Goal: Task Accomplishment & Management: Complete application form

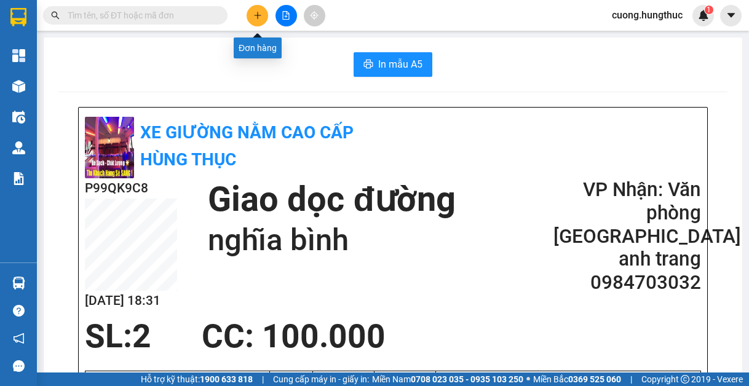
click at [258, 19] on icon "plus" at bounding box center [257, 15] width 9 height 9
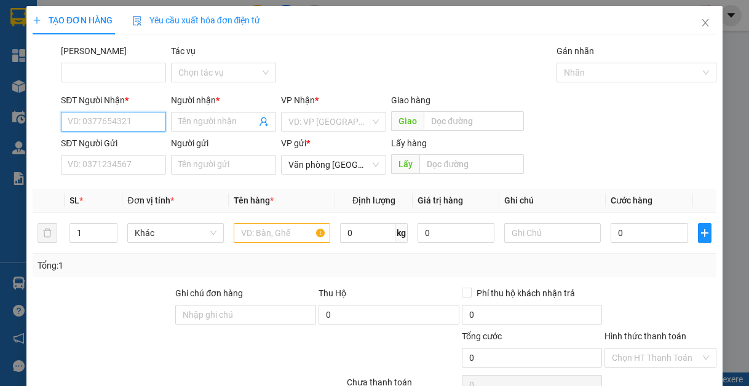
click at [119, 121] on input "SĐT Người Nhận *" at bounding box center [113, 122] width 105 height 20
click at [113, 145] on div "0352694093 - GARA CHÍNH HIỀN" at bounding box center [132, 147] width 128 height 14
type input "0352694093"
type input "GARA CHÍNH HIỀN"
type input "0352694093"
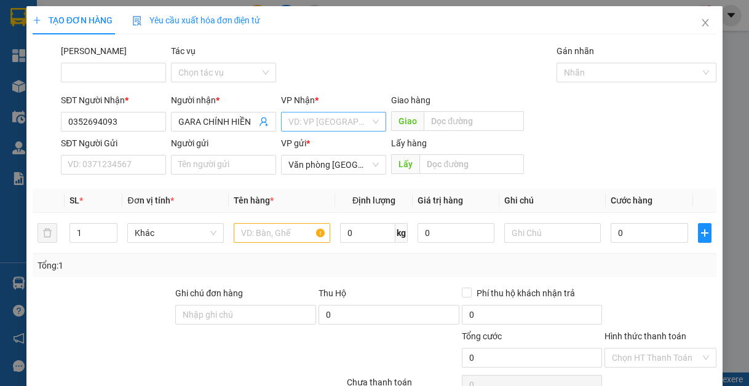
click at [337, 123] on input "search" at bounding box center [329, 122] width 82 height 18
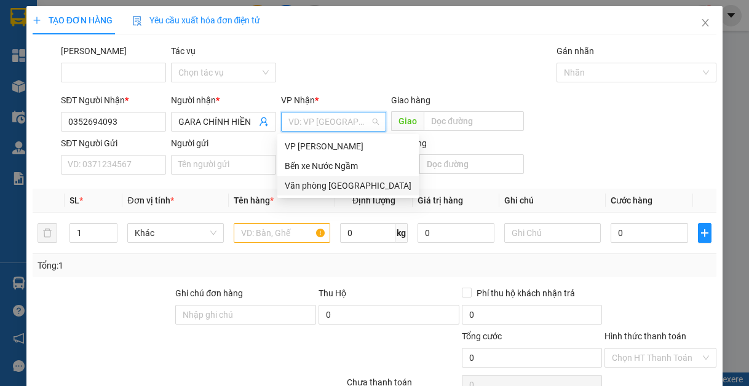
click at [335, 186] on div "Văn phòng [GEOGRAPHIC_DATA]" at bounding box center [348, 186] width 127 height 14
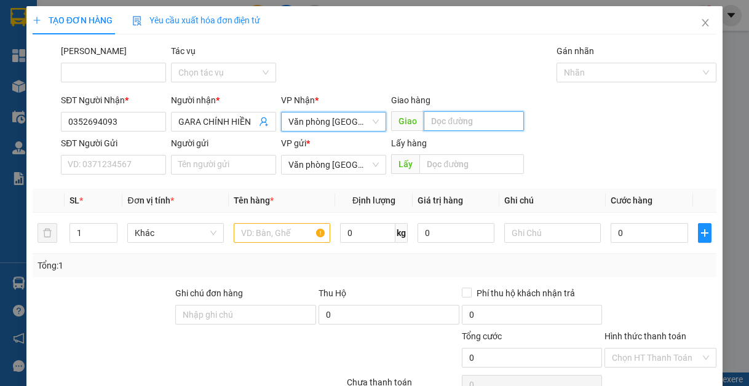
click at [451, 126] on input "text" at bounding box center [474, 121] width 100 height 20
type input "lạt"
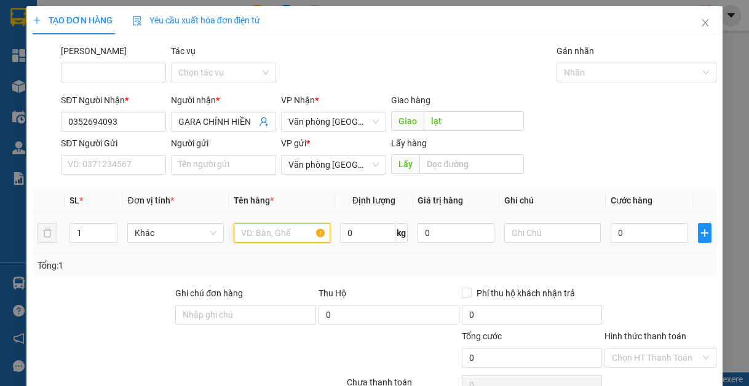
click at [255, 231] on input "text" at bounding box center [282, 233] width 97 height 20
type input "1"
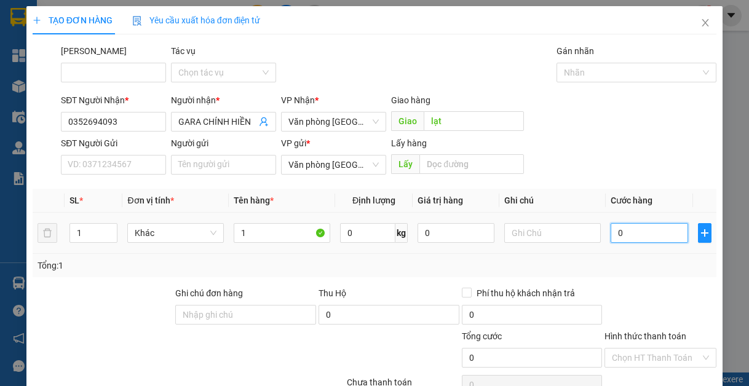
click at [660, 227] on input "0" at bounding box center [649, 233] width 77 height 20
type input "4"
type input "40"
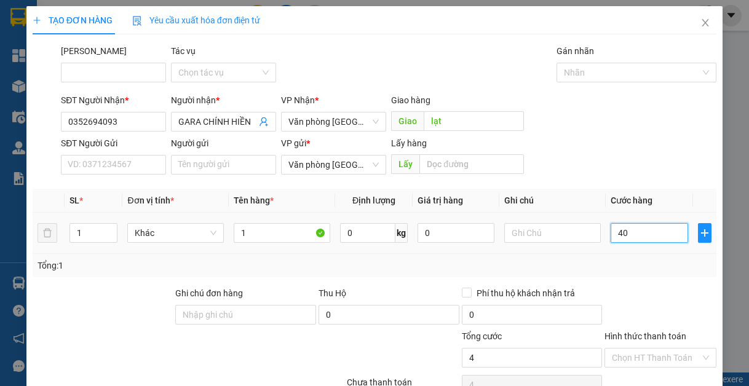
type input "40"
type input "400"
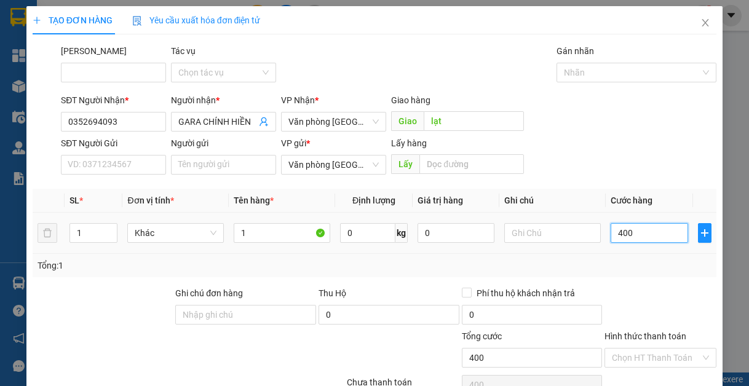
type input "4.000"
type input "40.000"
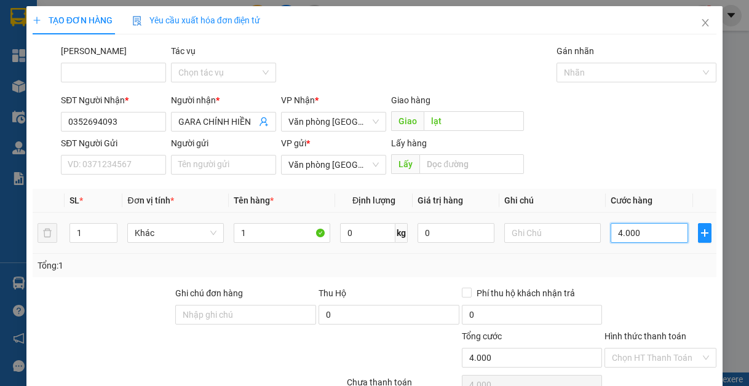
type input "40.000"
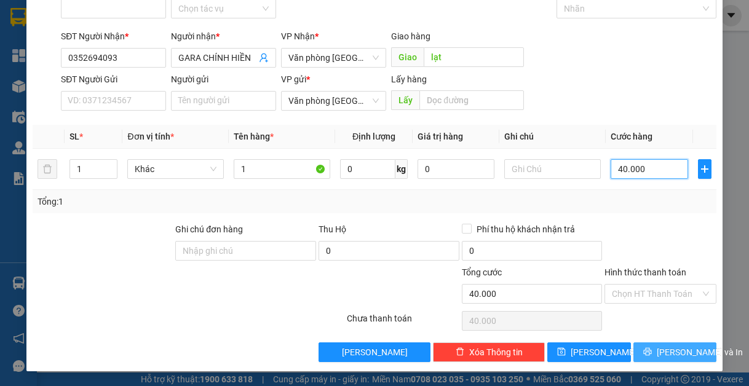
type input "40.000"
click at [669, 351] on span "[PERSON_NAME] và In" at bounding box center [700, 353] width 86 height 14
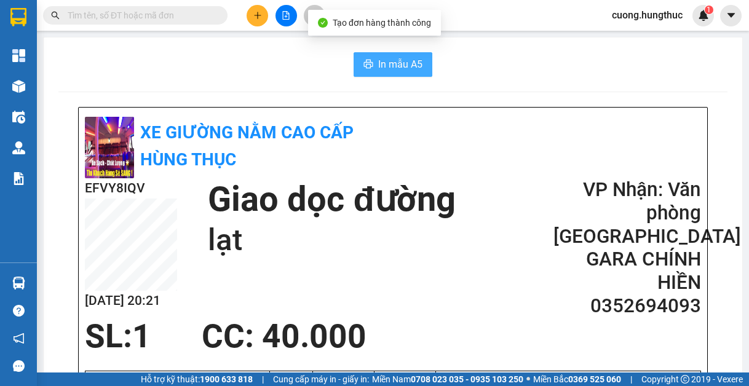
click at [364, 65] on icon "printer" at bounding box center [369, 64] width 10 height 10
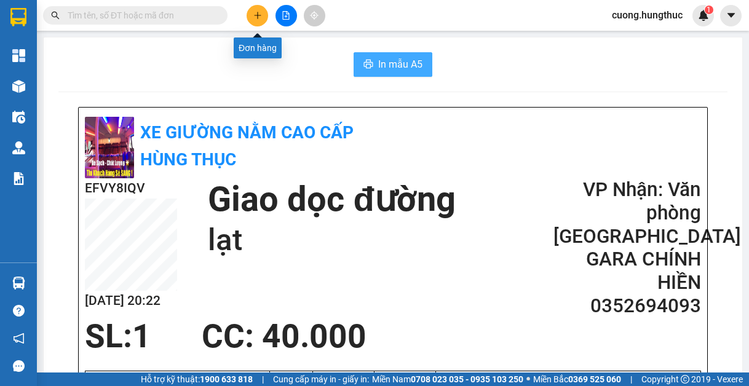
click at [258, 14] on icon "plus" at bounding box center [257, 15] width 1 height 7
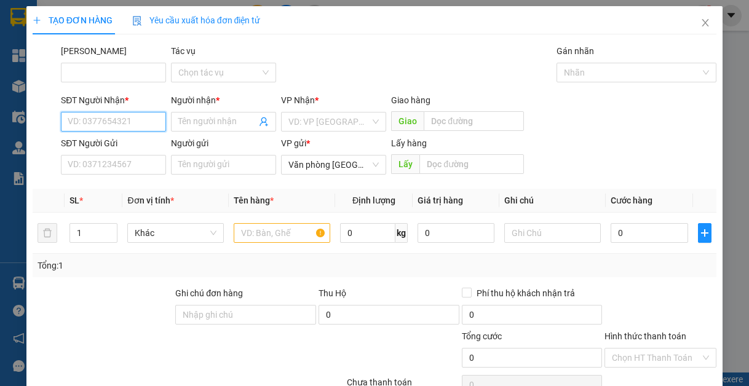
click at [140, 121] on input "SĐT Người Nhận *" at bounding box center [113, 122] width 105 height 20
click at [149, 153] on div "0966454610 - chị trường" at bounding box center [128, 147] width 121 height 14
type input "0966454610"
type input "chị trường"
type input "0966454610"
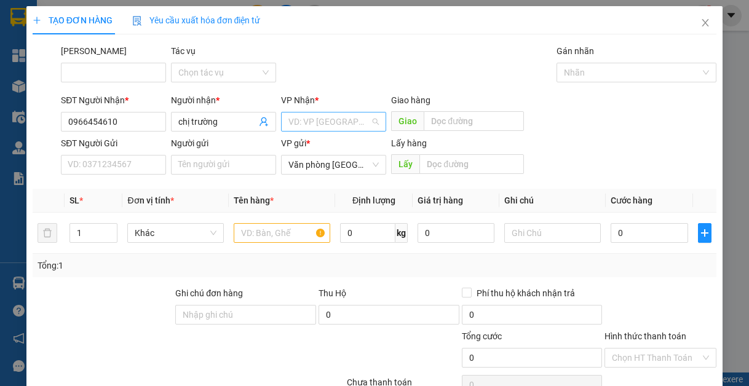
click at [322, 119] on input "search" at bounding box center [329, 122] width 82 height 18
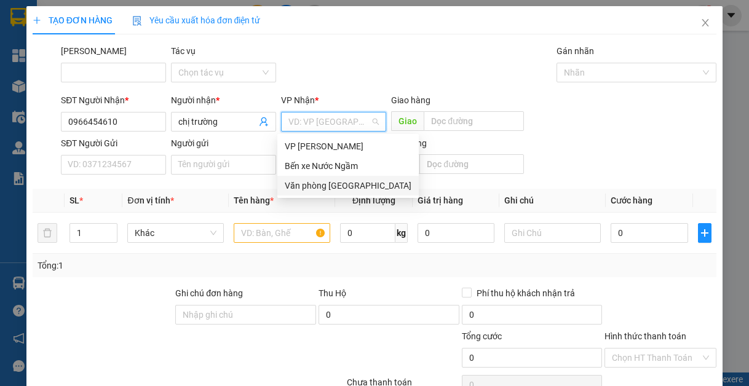
click at [324, 189] on div "Văn phòng [GEOGRAPHIC_DATA]" at bounding box center [348, 186] width 127 height 14
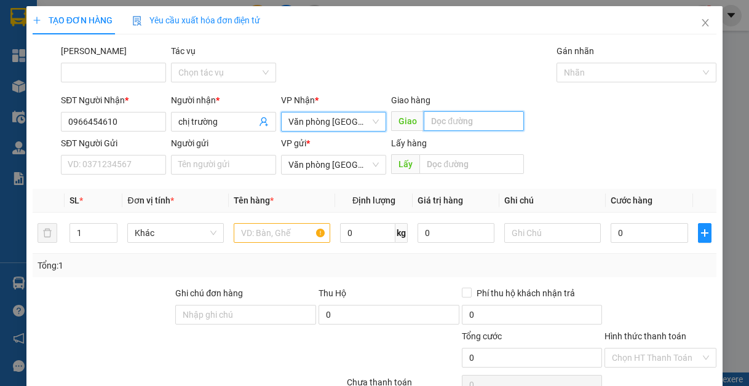
click at [442, 117] on input "text" at bounding box center [474, 121] width 100 height 20
type input "lạt"
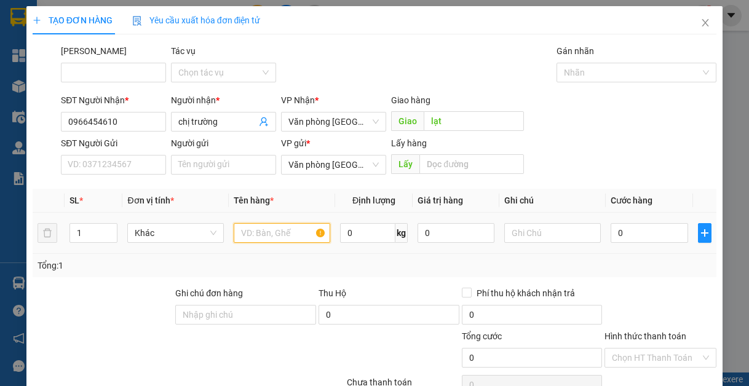
click at [295, 229] on input "text" at bounding box center [282, 233] width 97 height 20
type input "1"
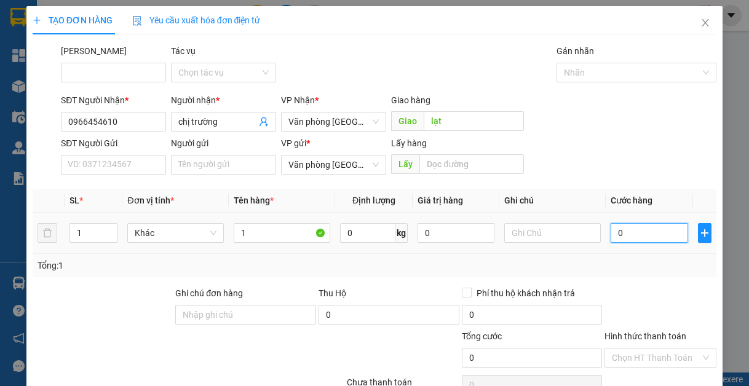
click at [655, 237] on input "0" at bounding box center [649, 233] width 77 height 20
type input "4"
type input "40"
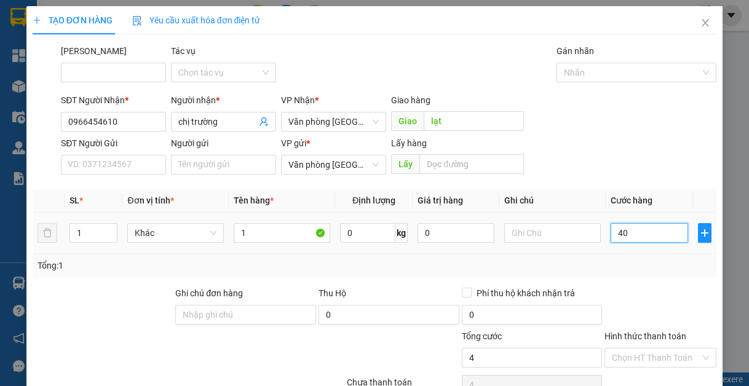
type input "40"
type input "400"
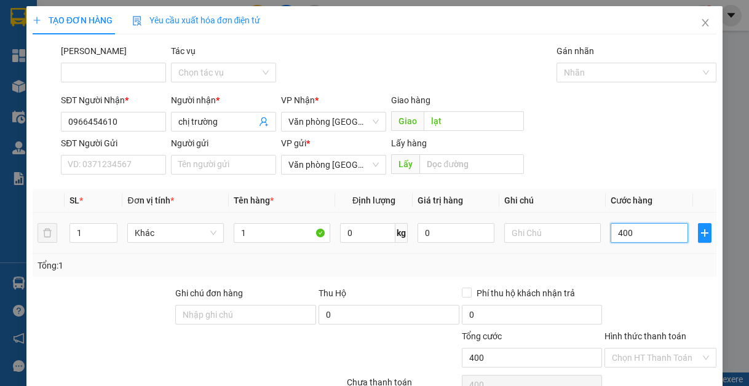
type input "4.000"
type input "40.000"
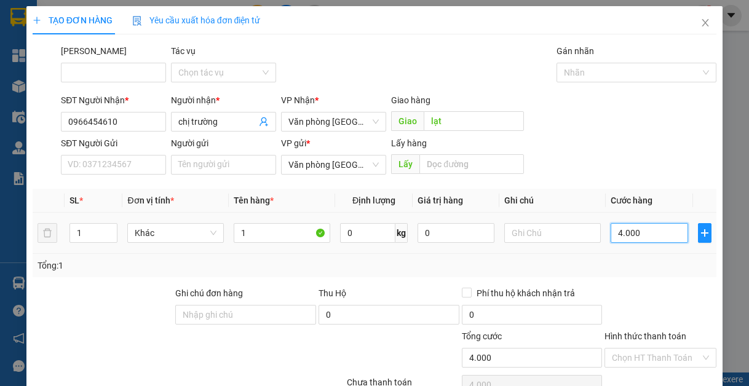
type input "40.000"
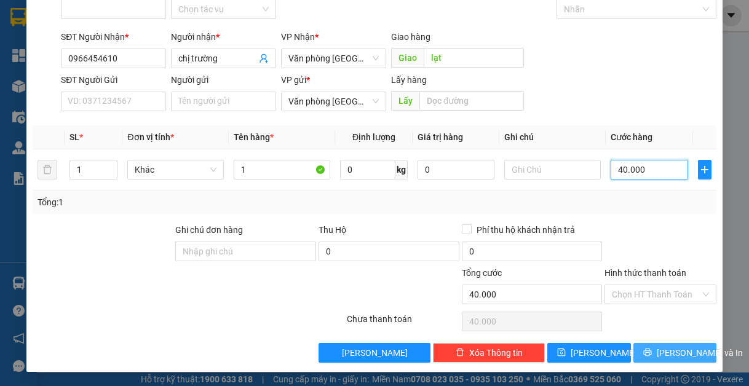
scroll to position [64, 0]
type input "40.000"
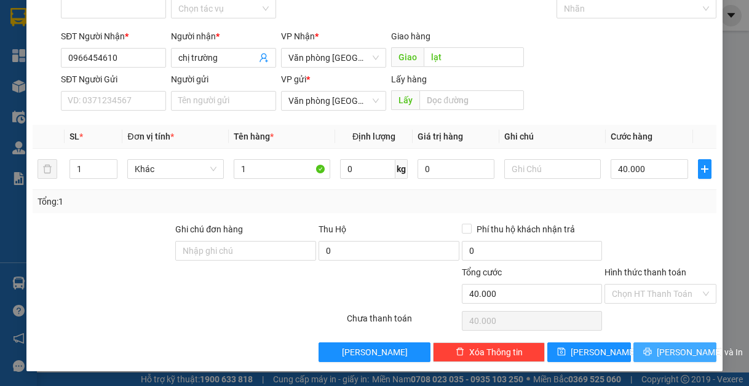
click at [650, 356] on icon "printer" at bounding box center [647, 352] width 9 height 9
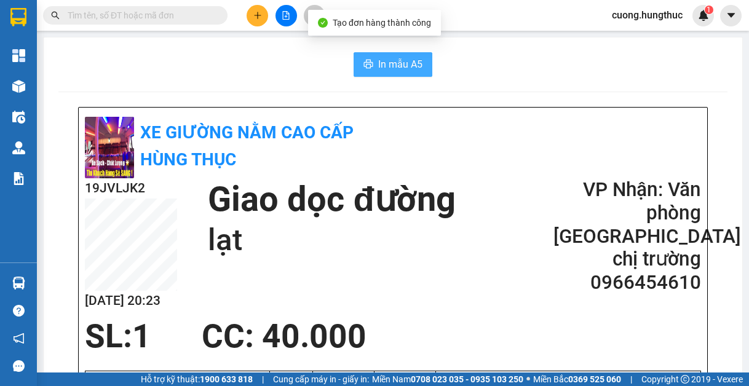
click at [388, 66] on span "In mẫu A5" at bounding box center [400, 64] width 44 height 15
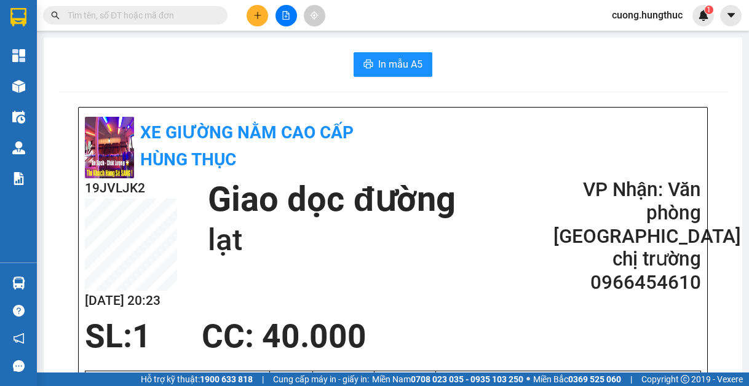
click at [252, 16] on button at bounding box center [258, 16] width 22 height 22
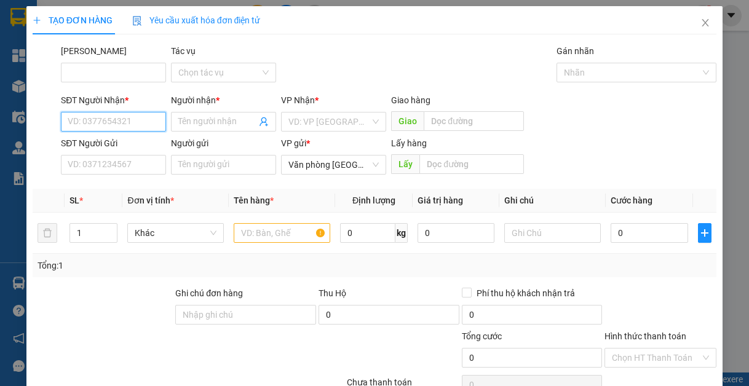
click at [147, 122] on input "SĐT Người Nhận *" at bounding box center [113, 122] width 105 height 20
click at [135, 143] on div "0946376866 - a thuận" at bounding box center [114, 147] width 92 height 14
type input "0946376866"
type input "a thuận"
type input "0946376866"
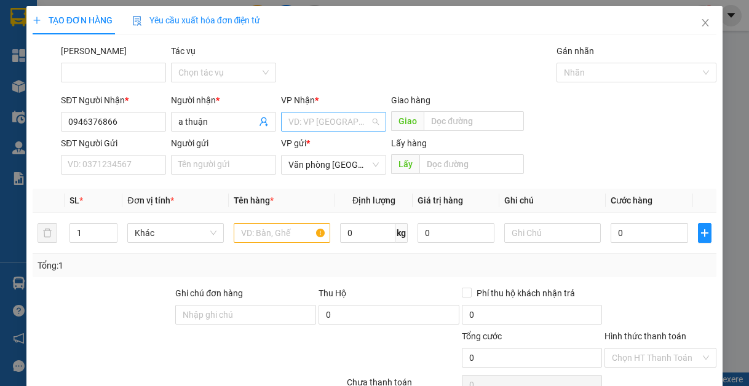
click at [319, 121] on input "search" at bounding box center [329, 122] width 82 height 18
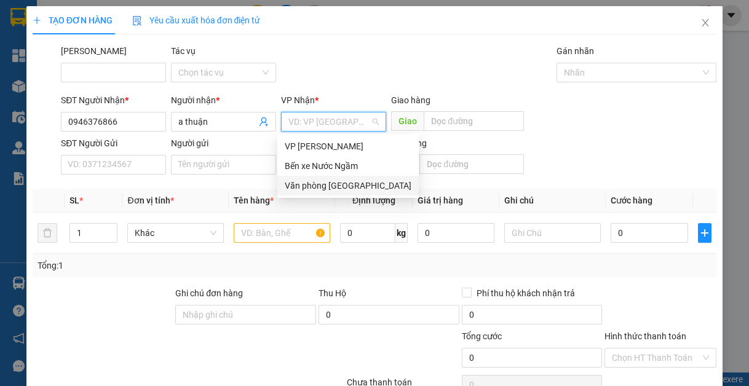
click at [328, 185] on div "Văn phòng [GEOGRAPHIC_DATA]" at bounding box center [348, 186] width 127 height 14
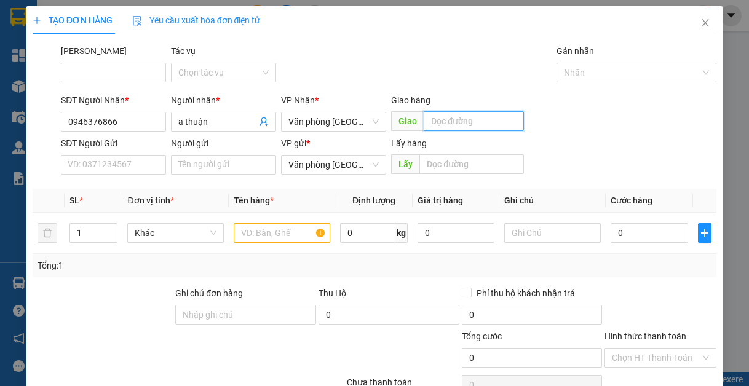
click at [451, 127] on input "text" at bounding box center [474, 121] width 100 height 20
type input "lạt"
click at [283, 237] on input "text" at bounding box center [282, 233] width 97 height 20
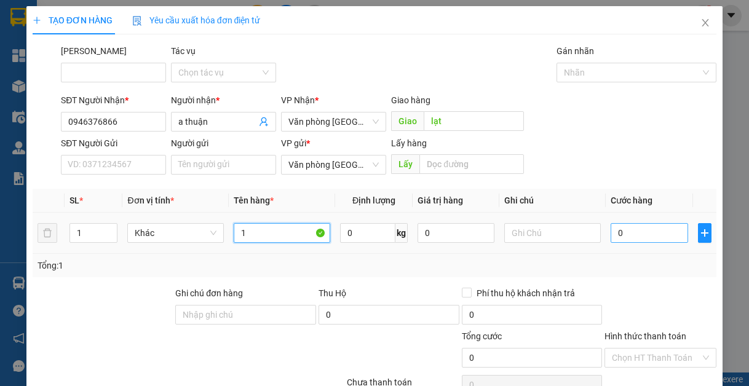
type input "1"
click at [651, 235] on input "0" at bounding box center [649, 233] width 77 height 20
type input "2"
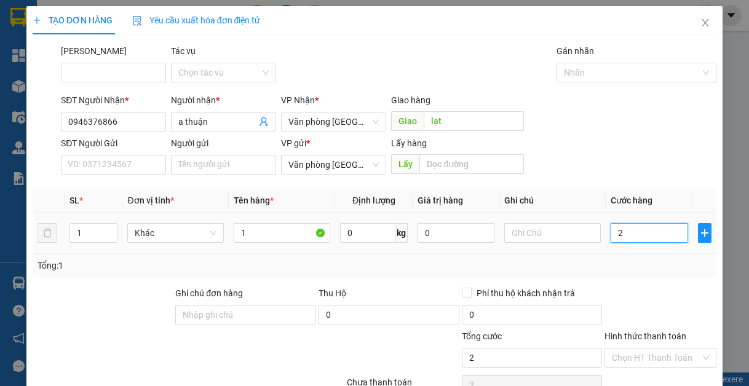
type input "20"
type input "200"
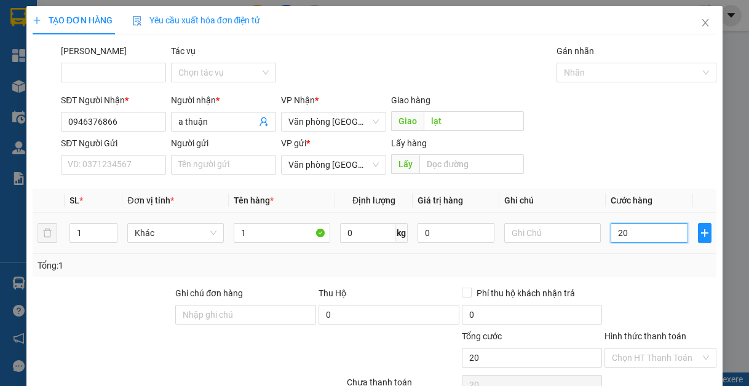
type input "200"
type input "2.000"
type input "20.000"
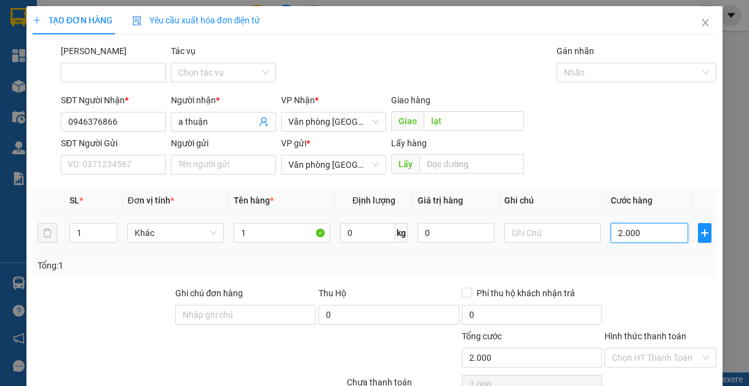
type input "20.000"
type input "200.000"
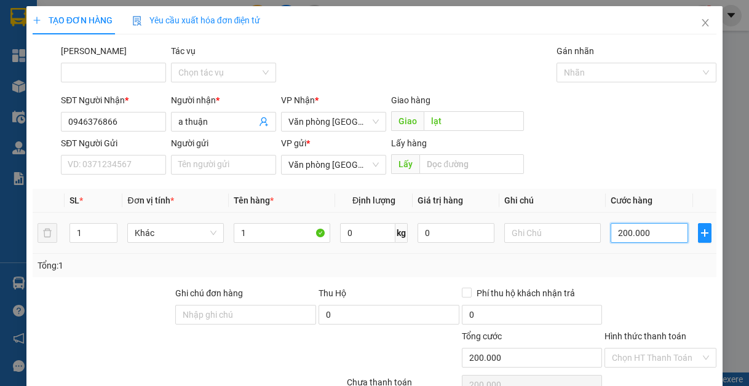
scroll to position [64, 0]
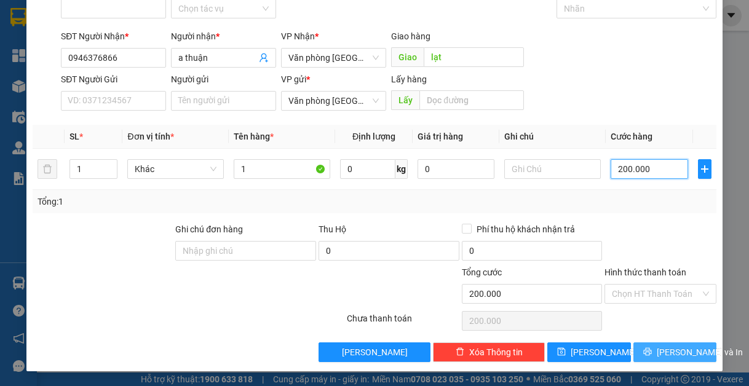
type input "200.000"
click at [648, 356] on icon "printer" at bounding box center [647, 352] width 9 height 9
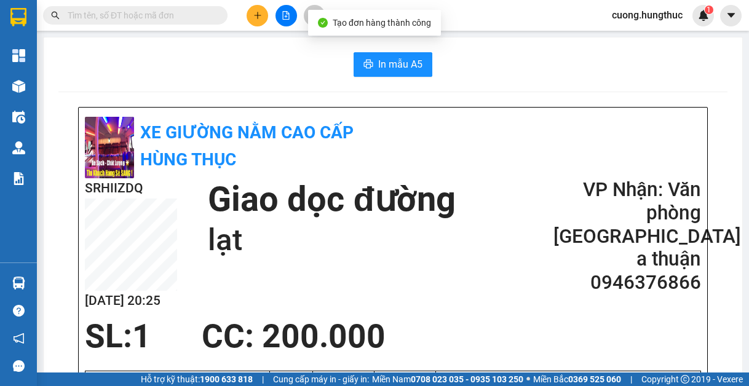
click at [394, 65] on span "In mẫu A5" at bounding box center [400, 64] width 44 height 15
click at [282, 18] on icon "file-add" at bounding box center [286, 15] width 9 height 9
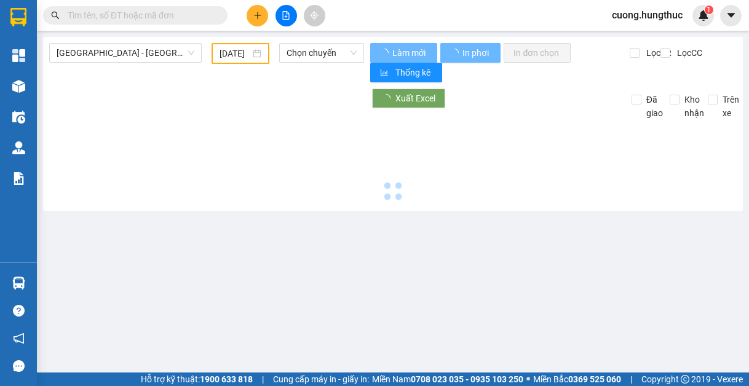
type input "[DATE]"
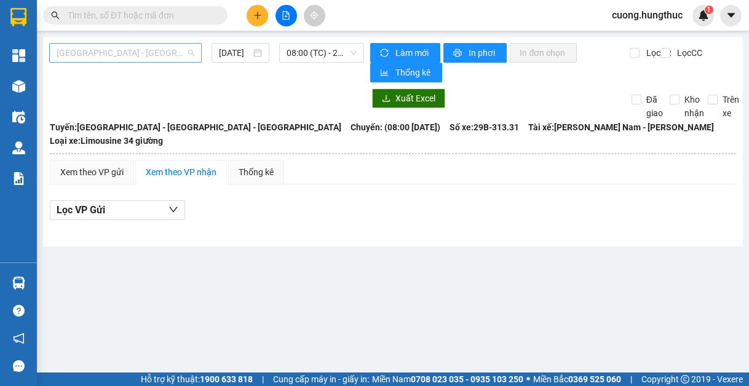
click at [175, 50] on span "[GEOGRAPHIC_DATA] - [GEOGRAPHIC_DATA] - [GEOGRAPHIC_DATA]" at bounding box center [126, 53] width 138 height 18
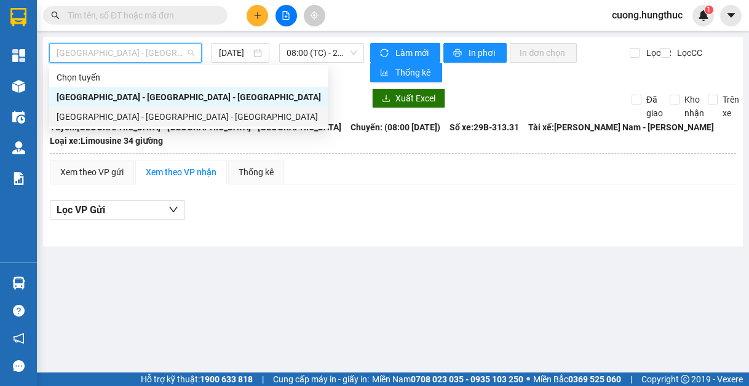
click at [130, 119] on div "[GEOGRAPHIC_DATA] - [GEOGRAPHIC_DATA] - [GEOGRAPHIC_DATA]" at bounding box center [189, 117] width 264 height 14
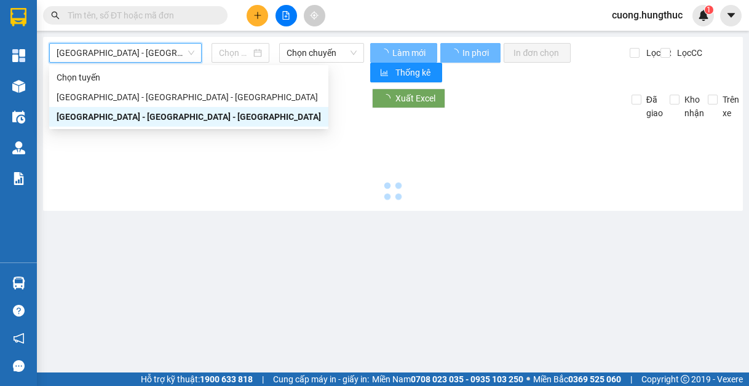
type input "[DATE]"
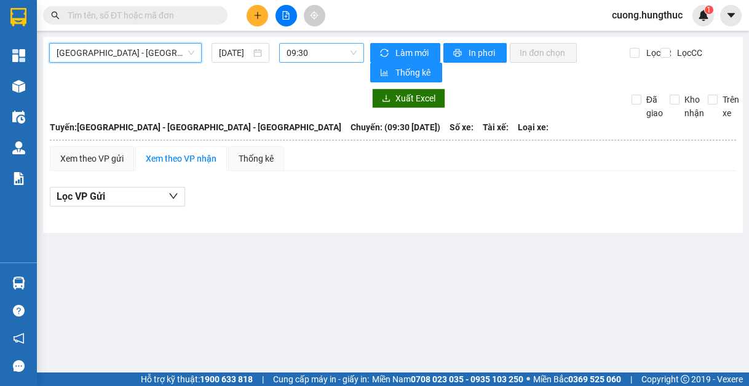
click at [328, 58] on span "09:30" at bounding box center [322, 53] width 70 height 18
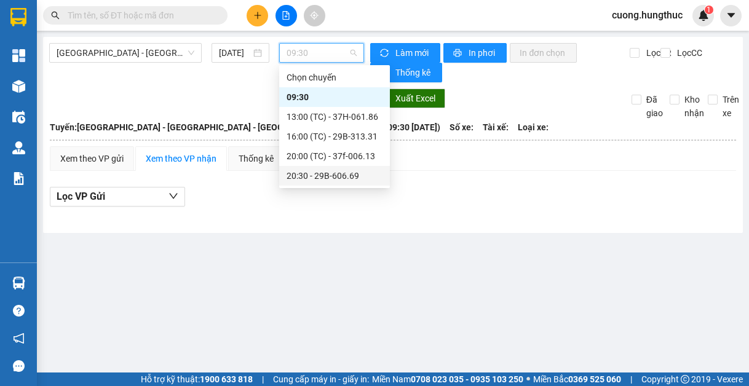
click at [346, 173] on div "20:30 - 29B-606.69" at bounding box center [335, 176] width 96 height 14
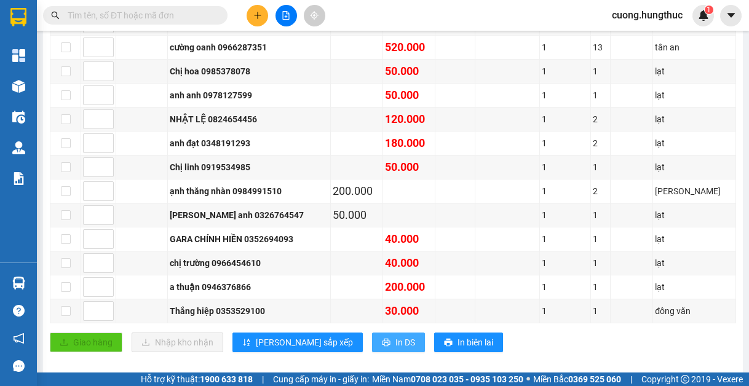
scroll to position [386, 0]
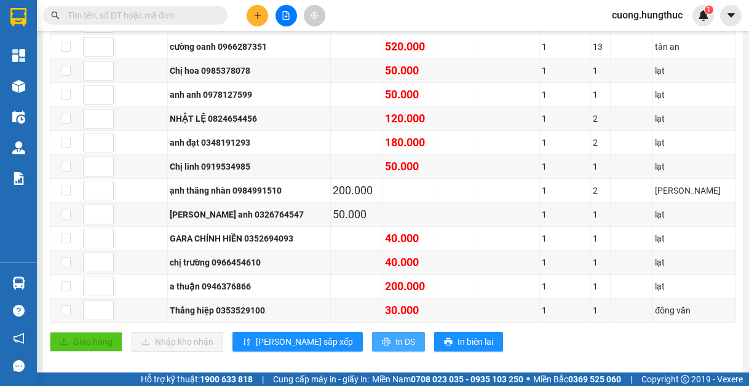
click at [396, 335] on span "In DS" at bounding box center [406, 342] width 20 height 14
